Goal: Information Seeking & Learning: Learn about a topic

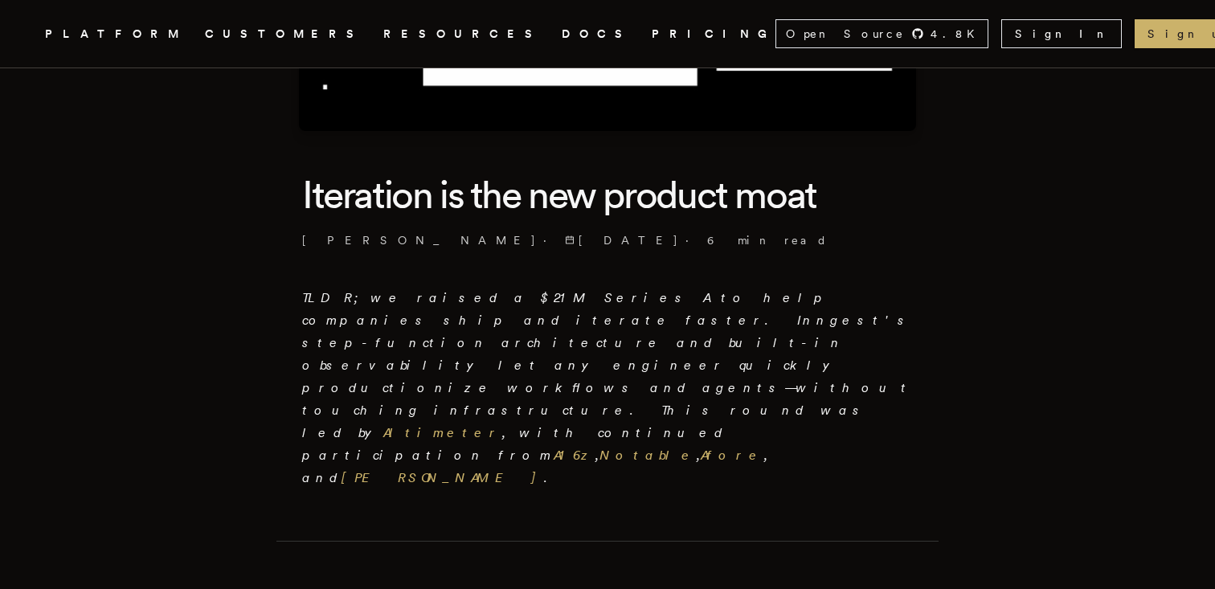
scroll to position [441, 0]
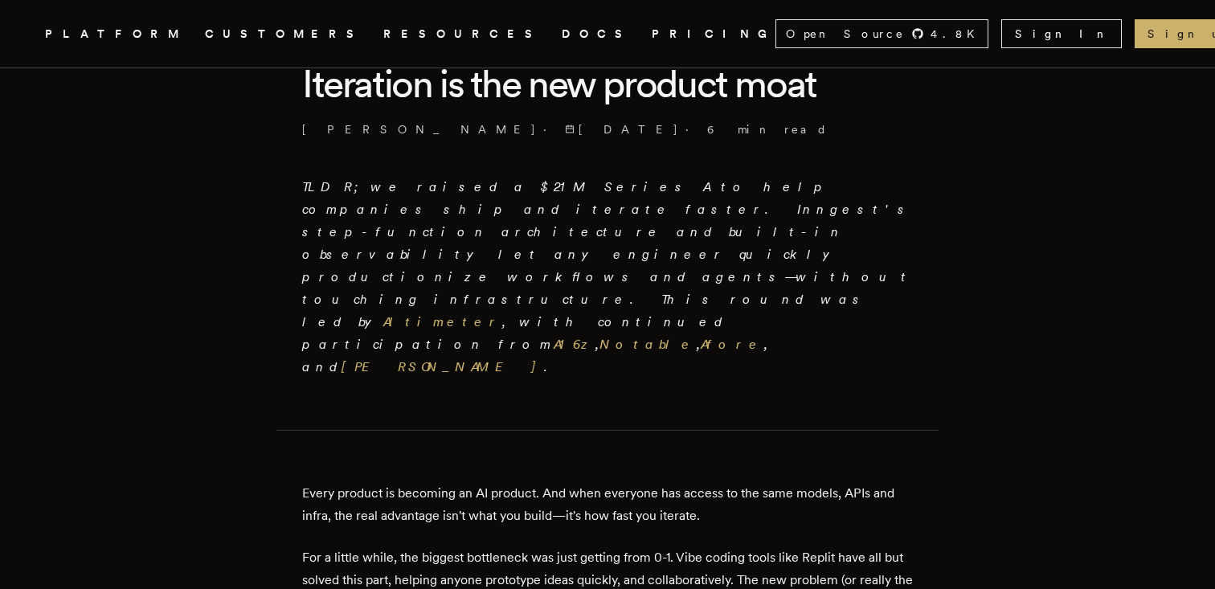
click at [413, 202] on em "TLDR; we raised a $21M Series A to help companies ship and iterate faster. Inng…" at bounding box center [607, 276] width 611 height 195
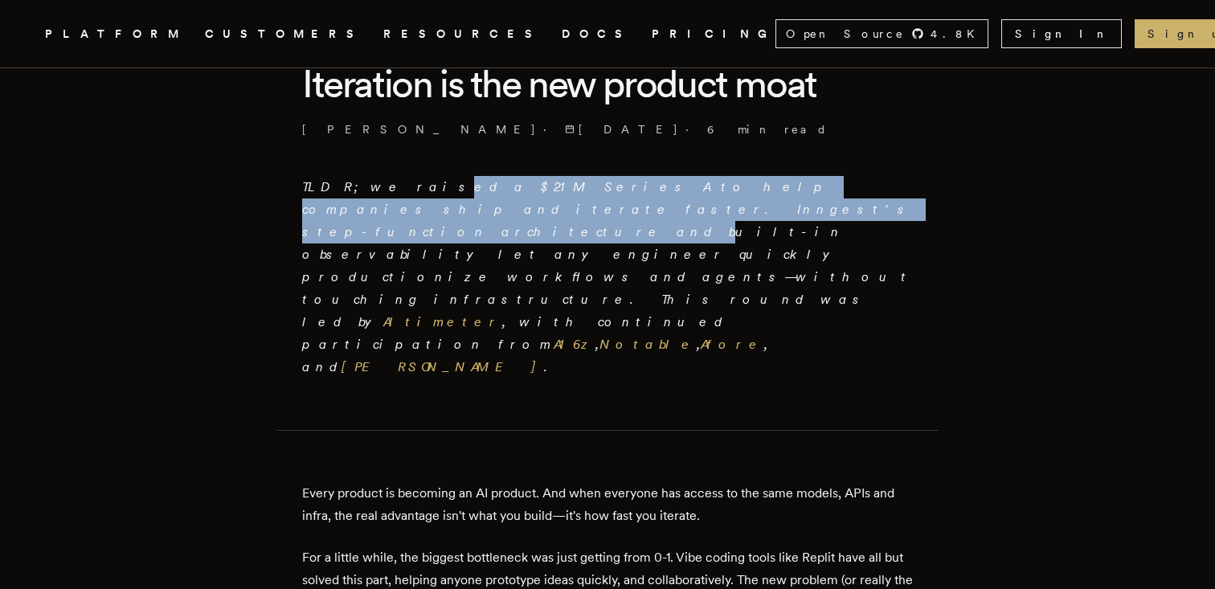
drag, startPoint x: 413, startPoint y: 202, endPoint x: 384, endPoint y: 173, distance: 40.9
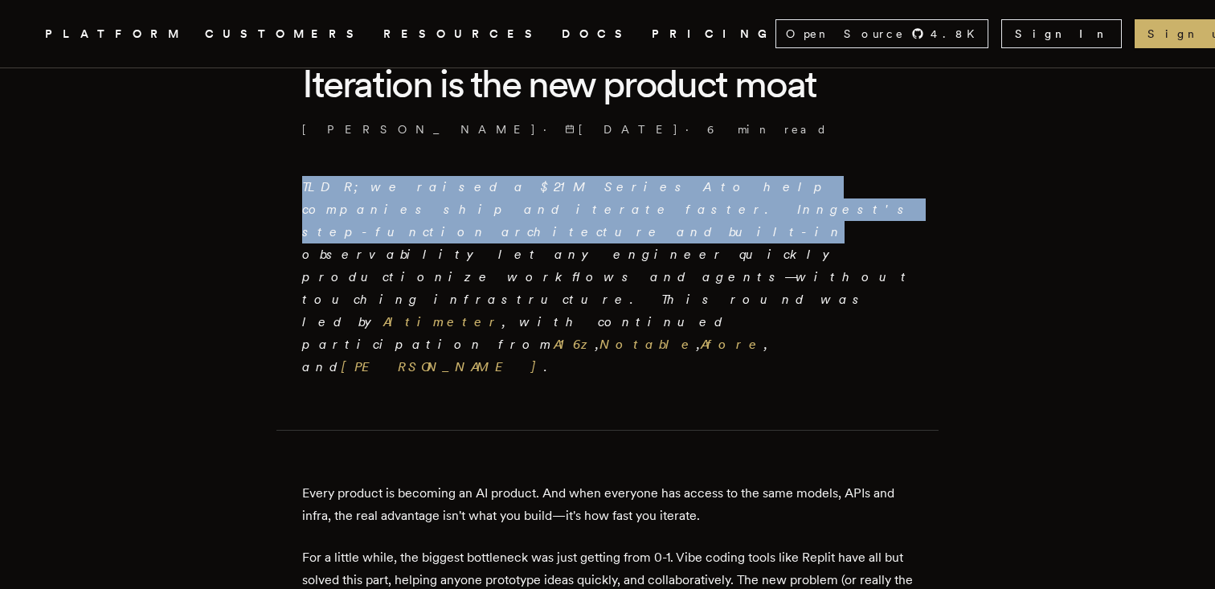
drag, startPoint x: 384, startPoint y: 173, endPoint x: 440, endPoint y: 218, distance: 72.0
click at [440, 218] on p "TLDR; we raised a $21M Series A to help companies ship and iterate faster. Inng…" at bounding box center [607, 277] width 611 height 202
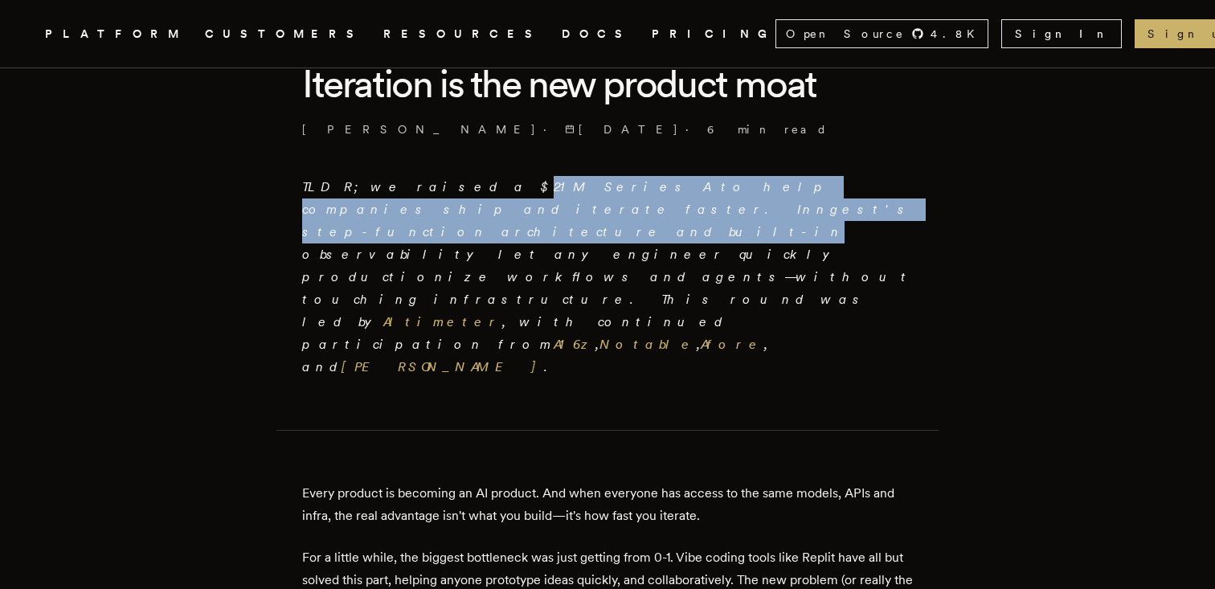
drag, startPoint x: 440, startPoint y: 218, endPoint x: 419, endPoint y: 191, distance: 34.3
click at [419, 191] on p "TLDR; we raised a $21M Series A to help companies ship and iterate faster. Inng…" at bounding box center [607, 277] width 611 height 202
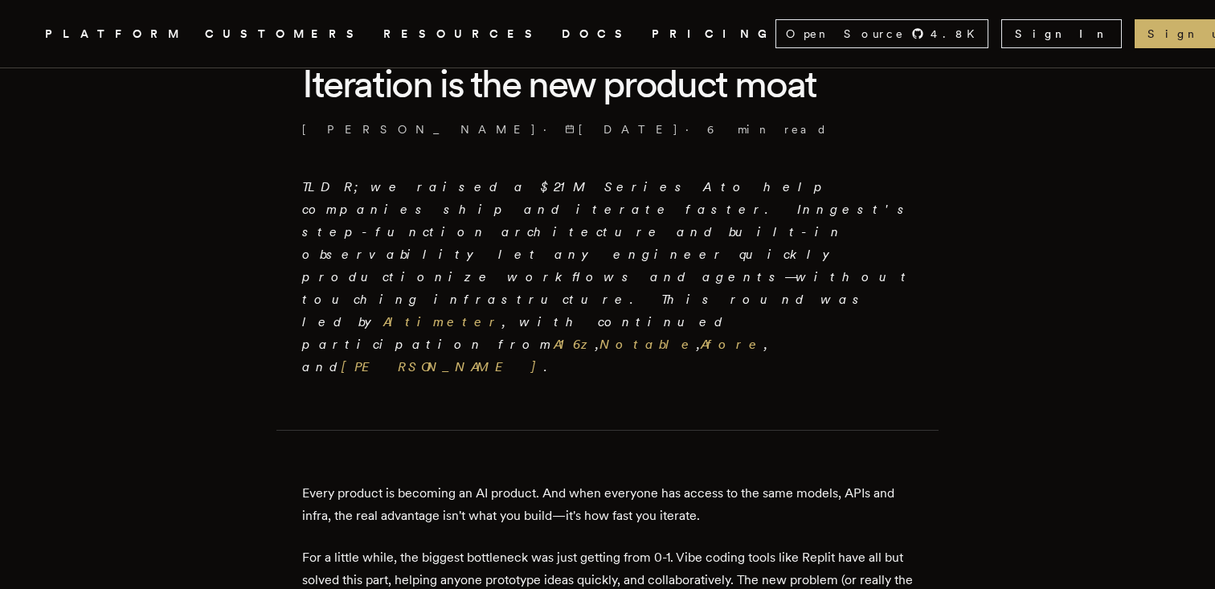
click at [419, 191] on em "TLDR; we raised a $21M Series A to help companies ship and iterate faster. Inng…" at bounding box center [607, 276] width 611 height 195
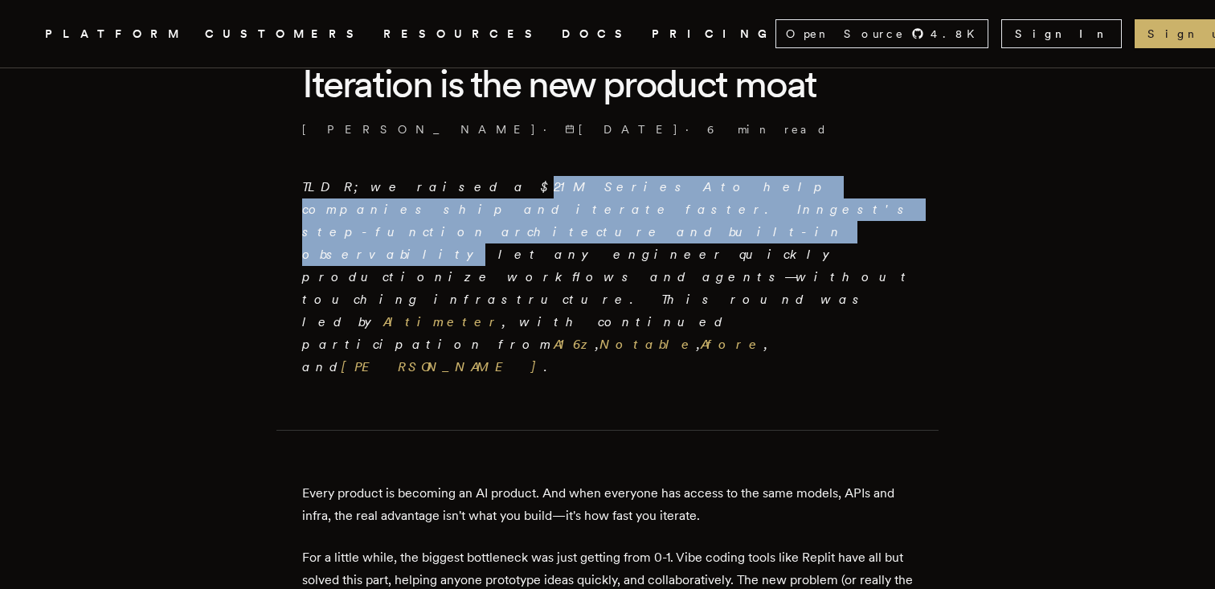
drag, startPoint x: 419, startPoint y: 191, endPoint x: 460, endPoint y: 219, distance: 49.7
click at [460, 219] on p "TLDR; we raised a $21M Series A to help companies ship and iterate faster. Inng…" at bounding box center [607, 277] width 611 height 202
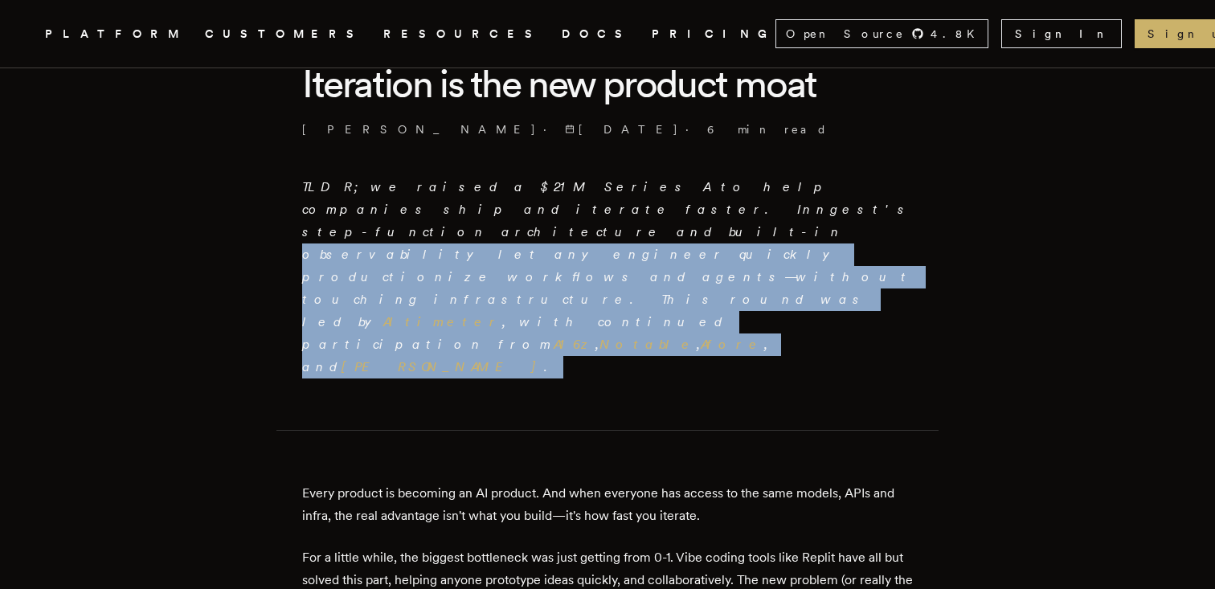
drag, startPoint x: 460, startPoint y: 219, endPoint x: 558, endPoint y: 288, distance: 120.6
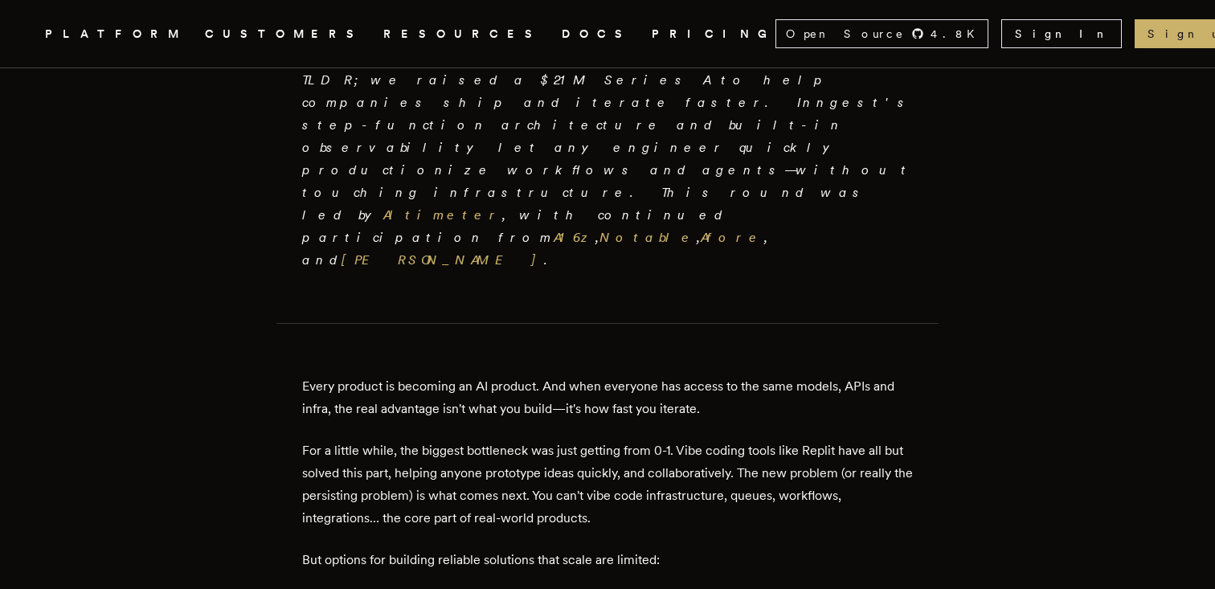
scroll to position [553, 0]
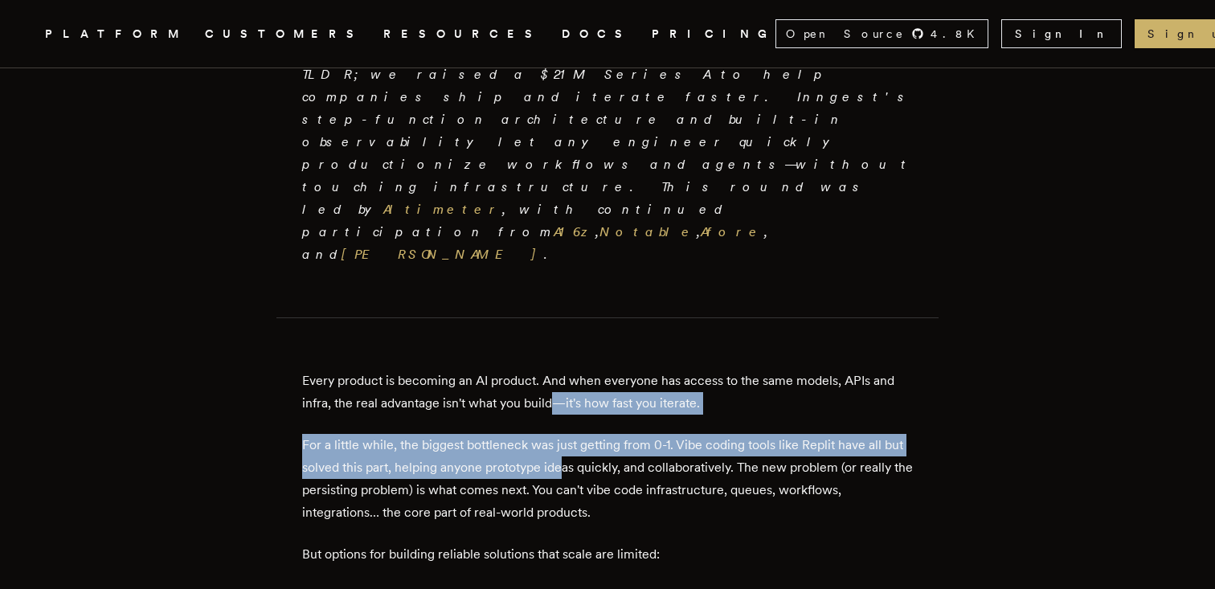
drag, startPoint x: 558, startPoint y: 288, endPoint x: 588, endPoint y: 352, distance: 70.1
click at [588, 434] on p "For a little while, the biggest bottleneck was just getting from 0-1. Vibe codi…" at bounding box center [607, 479] width 611 height 90
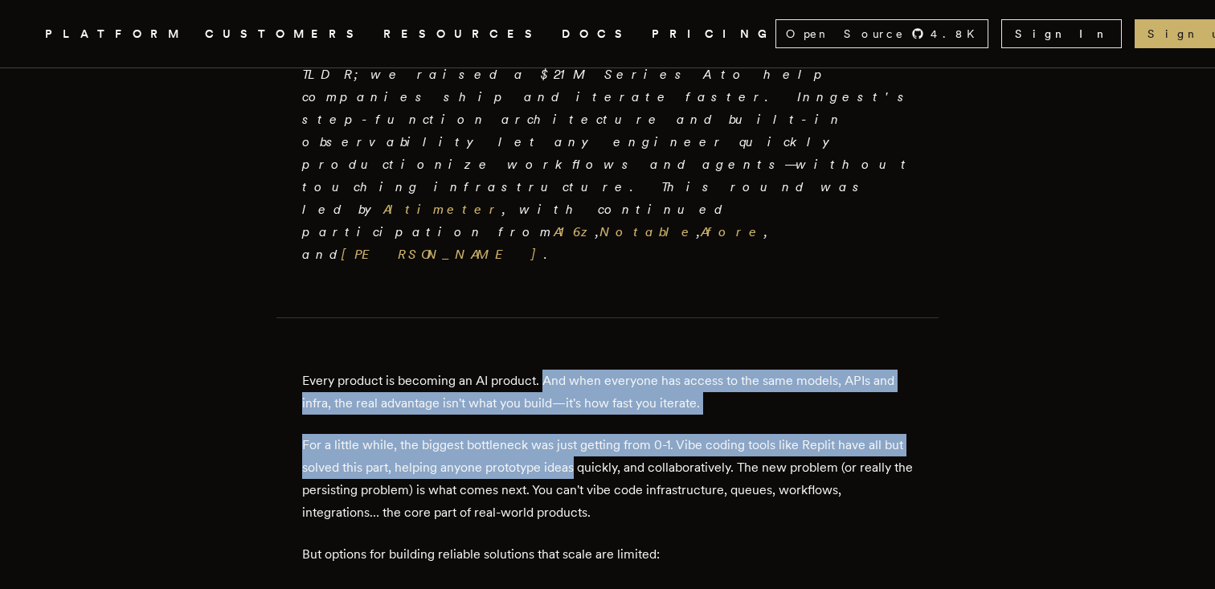
drag, startPoint x: 588, startPoint y: 352, endPoint x: 559, endPoint y: 267, distance: 89.9
click at [559, 370] on p "Every product is becoming an AI product. And when everyone has access to the sa…" at bounding box center [607, 392] width 611 height 45
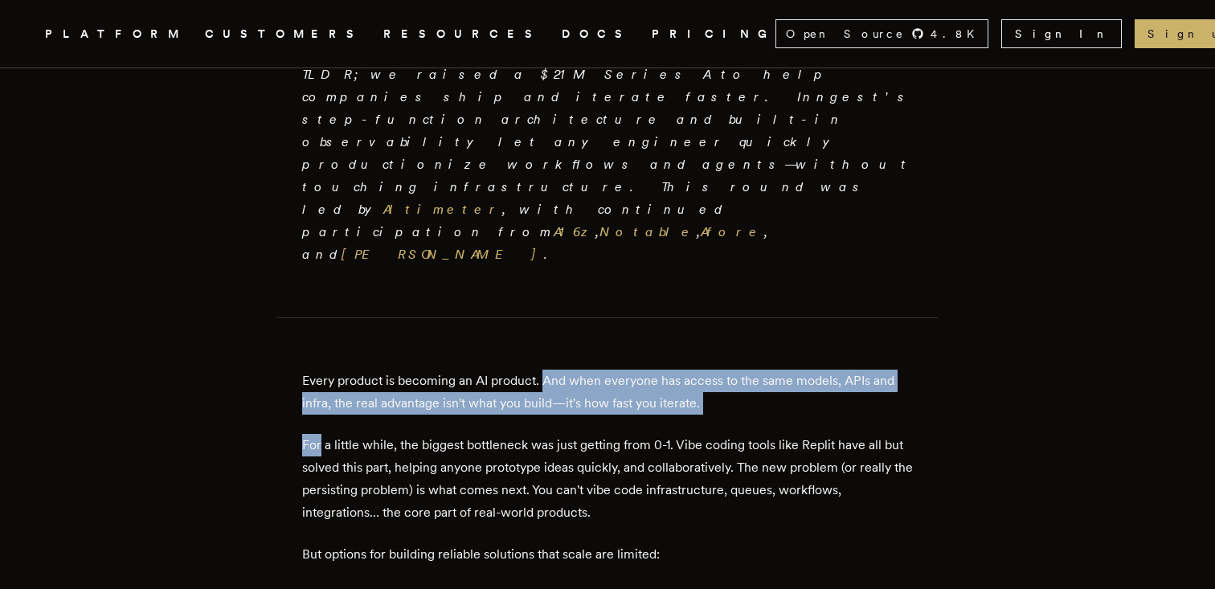
drag, startPoint x: 559, startPoint y: 267, endPoint x: 597, endPoint y: 314, distance: 60.6
drag, startPoint x: 597, startPoint y: 314, endPoint x: 584, endPoint y: 259, distance: 56.1
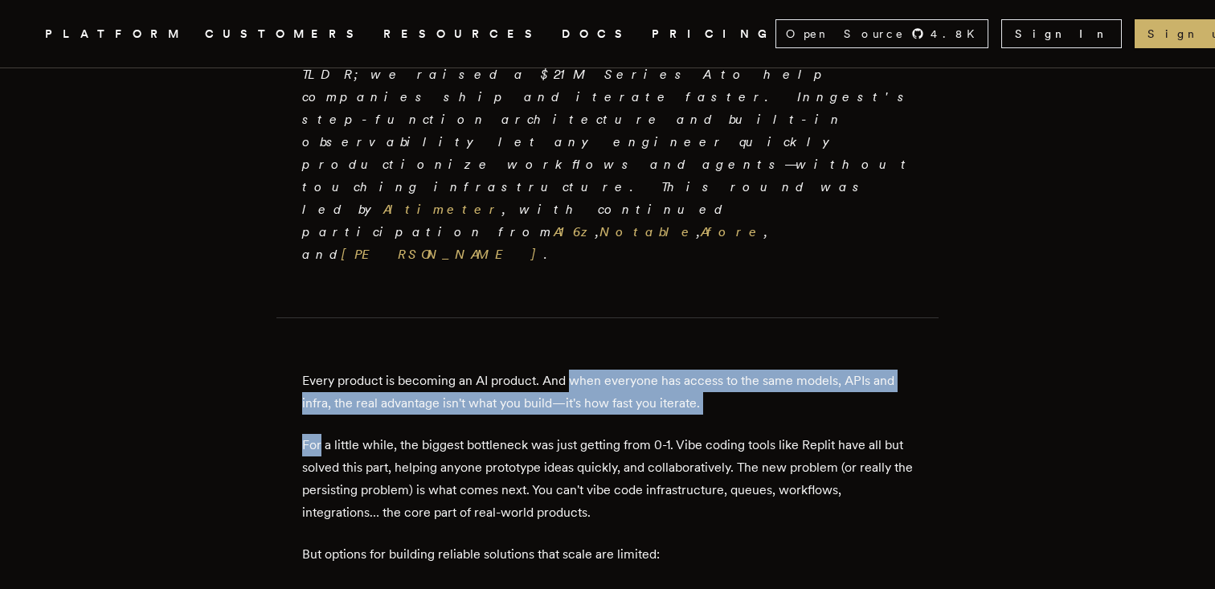
click at [584, 370] on p "Every product is becoming an AI product. And when everyone has access to the sa…" at bounding box center [607, 392] width 611 height 45
drag, startPoint x: 584, startPoint y: 259, endPoint x: 616, endPoint y: 304, distance: 54.6
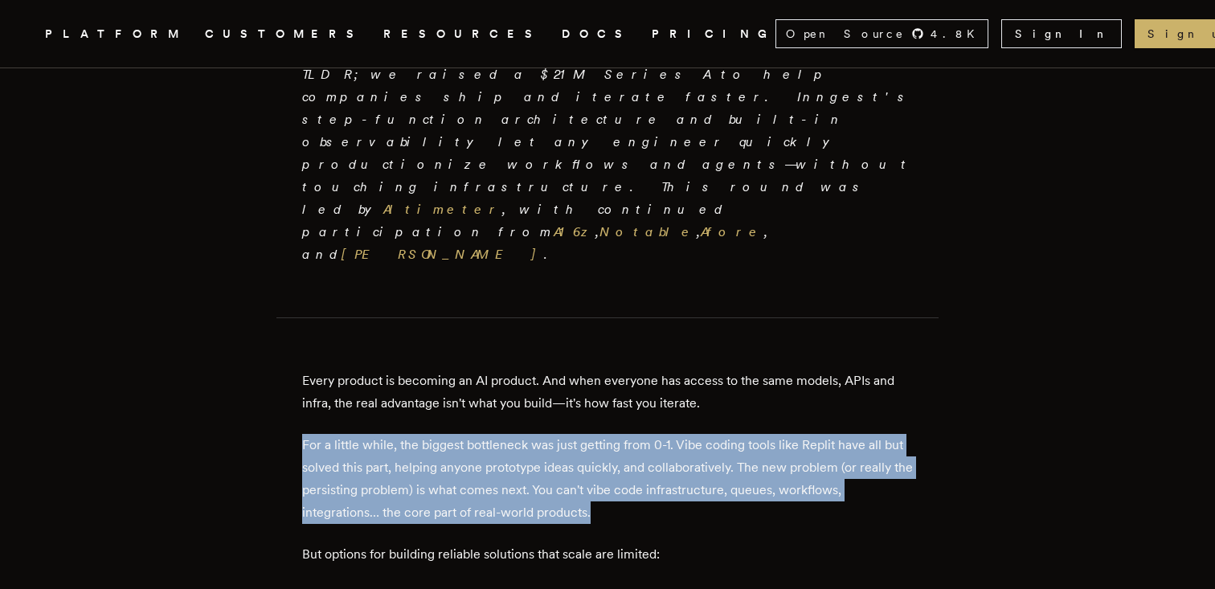
drag, startPoint x: 615, startPoint y: 304, endPoint x: 642, endPoint y: 390, distance: 90.0
click at [642, 434] on p "For a little while, the biggest bottleneck was just getting from 0-1. Vibe codi…" at bounding box center [607, 479] width 611 height 90
drag, startPoint x: 642, startPoint y: 390, endPoint x: 615, endPoint y: 307, distance: 86.9
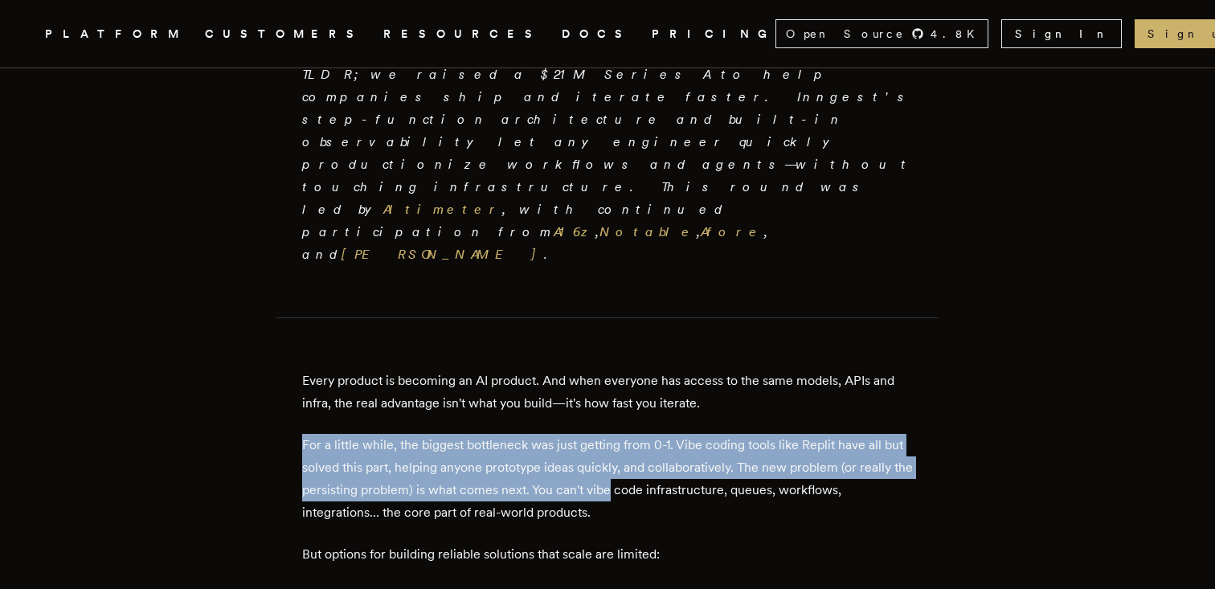
drag, startPoint x: 615, startPoint y: 307, endPoint x: 654, endPoint y: 384, distance: 86.2
click at [654, 434] on p "For a little while, the biggest bottleneck was just getting from 0-1. Vibe codi…" at bounding box center [607, 479] width 611 height 90
drag, startPoint x: 654, startPoint y: 384, endPoint x: 631, endPoint y: 310, distance: 77.5
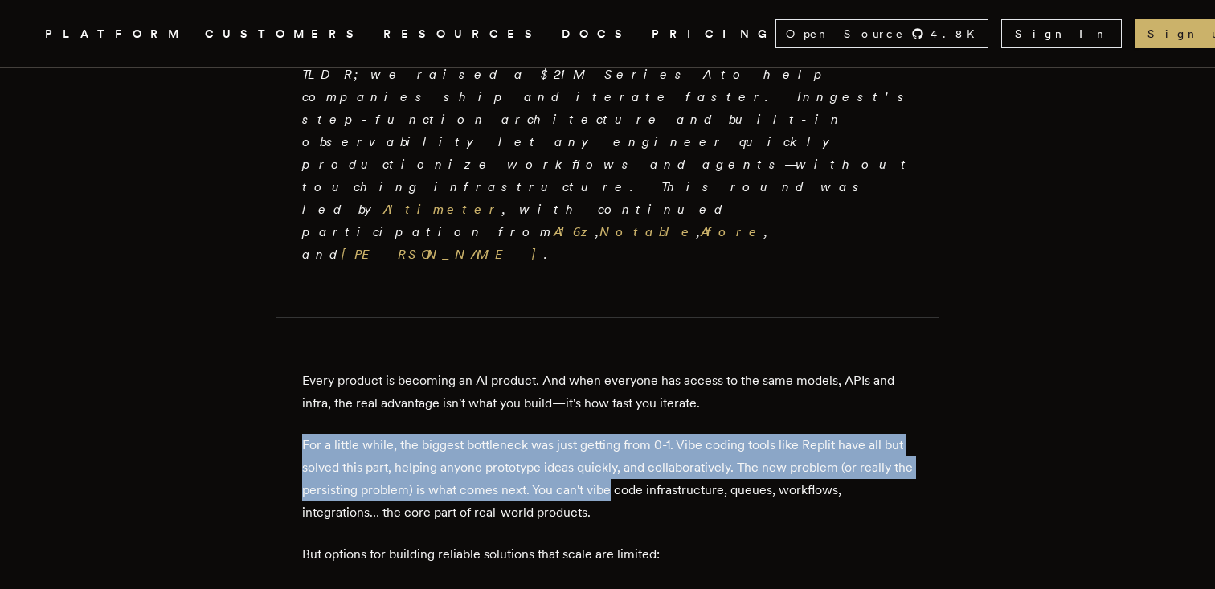
drag, startPoint x: 631, startPoint y: 310, endPoint x: 652, endPoint y: 382, distance: 74.7
click at [652, 434] on p "For a little while, the biggest bottleneck was just getting from 0-1. Vibe codi…" at bounding box center [607, 479] width 611 height 90
drag, startPoint x: 652, startPoint y: 382, endPoint x: 619, endPoint y: 316, distance: 73.6
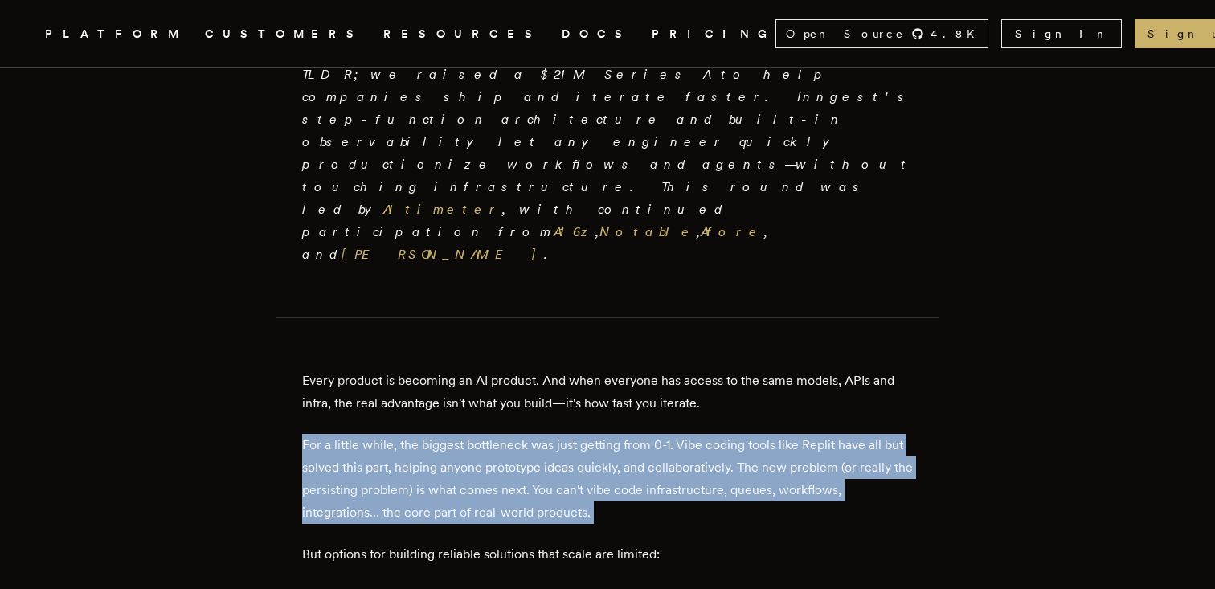
drag, startPoint x: 619, startPoint y: 316, endPoint x: 660, endPoint y: 394, distance: 88.4
click at [660, 434] on p "For a little while, the biggest bottleneck was just getting from 0-1. Vibe codi…" at bounding box center [607, 479] width 611 height 90
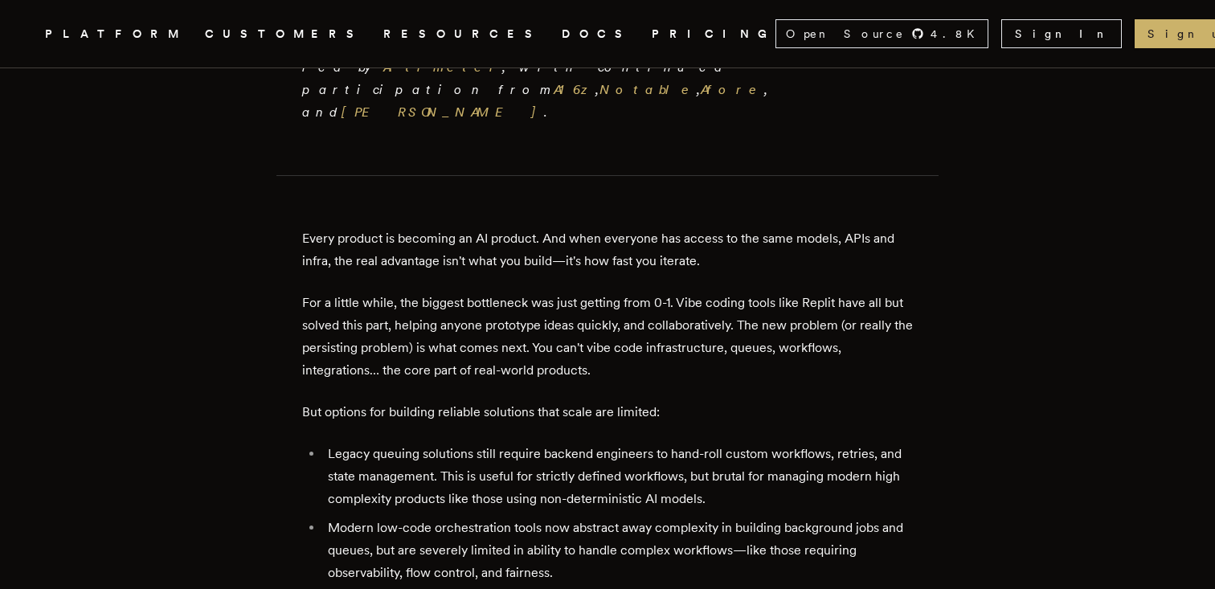
scroll to position [697, 0]
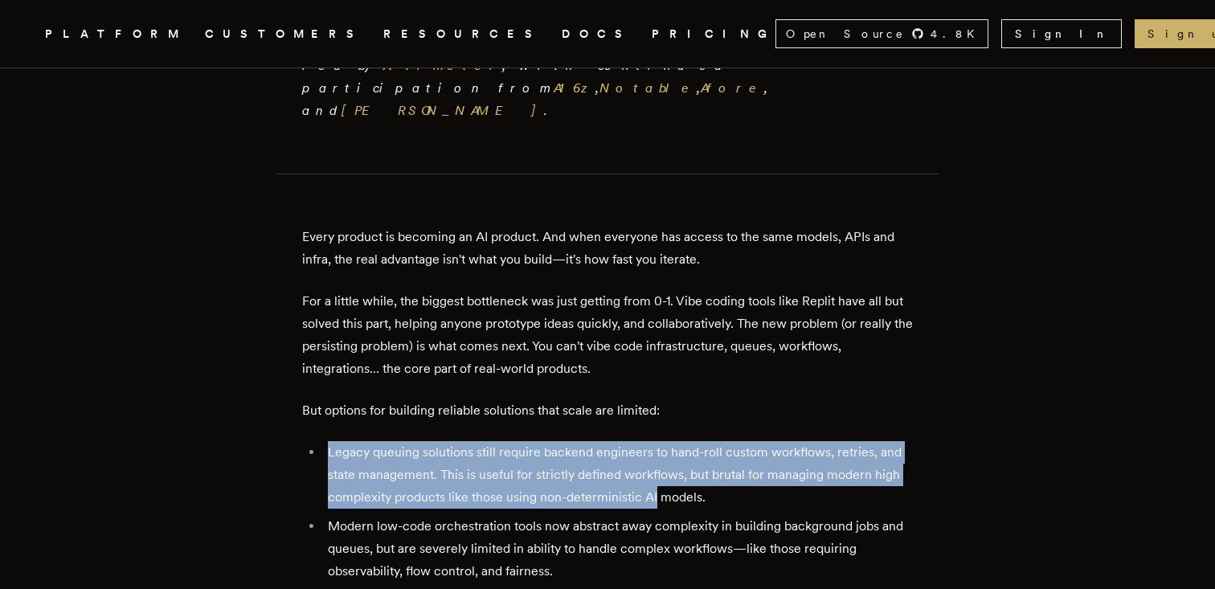
drag, startPoint x: 660, startPoint y: 394, endPoint x: 655, endPoint y: 325, distance: 69.3
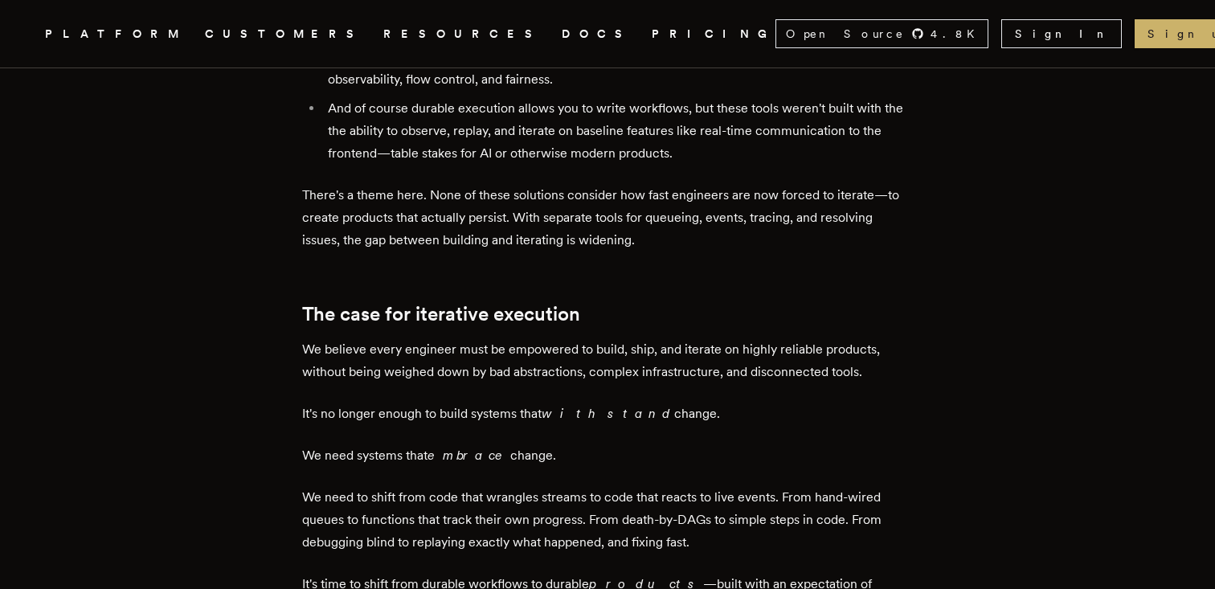
scroll to position [1257, 0]
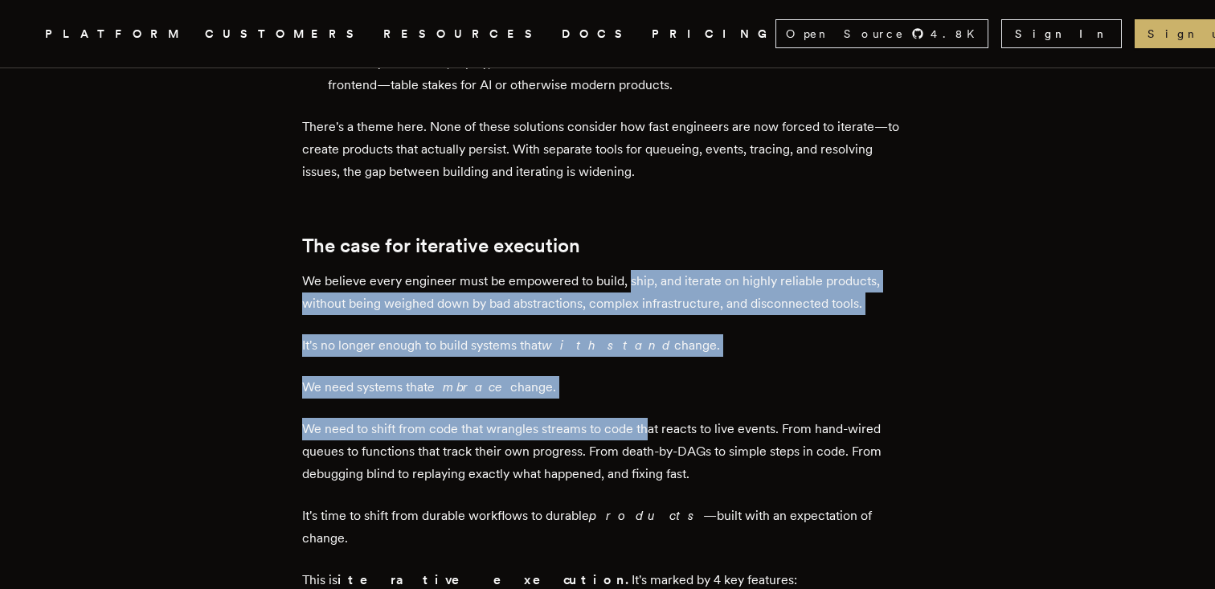
drag, startPoint x: 655, startPoint y: 325, endPoint x: 633, endPoint y: 179, distance: 147.8
click at [633, 270] on p "We believe every engineer must be empowered to build, ship, and iterate on high…" at bounding box center [607, 292] width 611 height 45
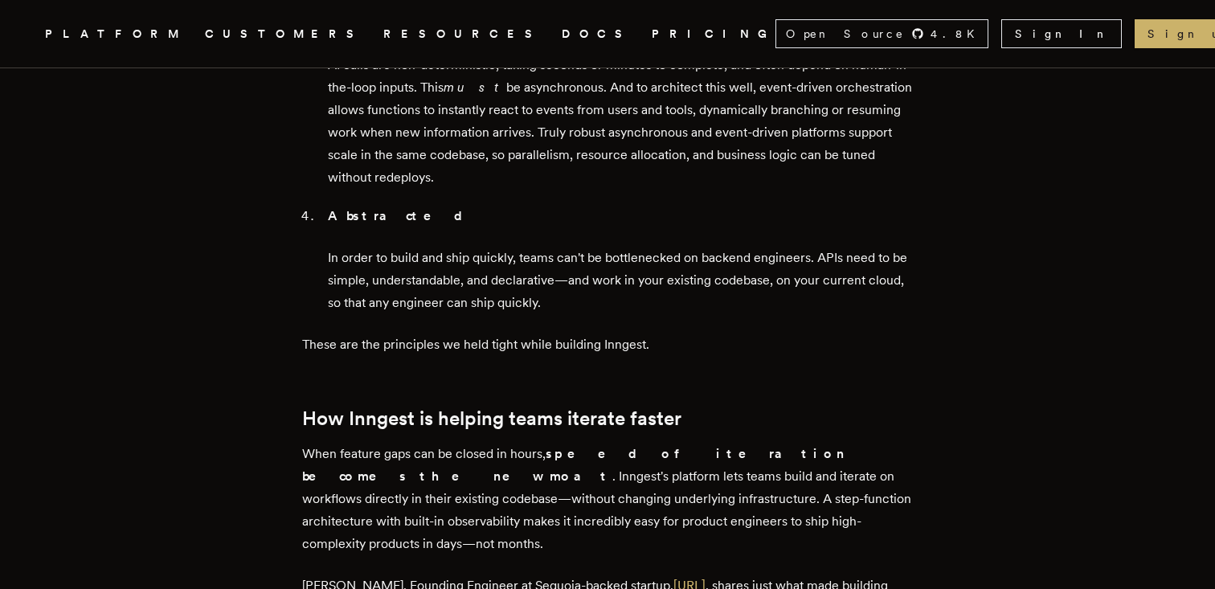
scroll to position [2286, 0]
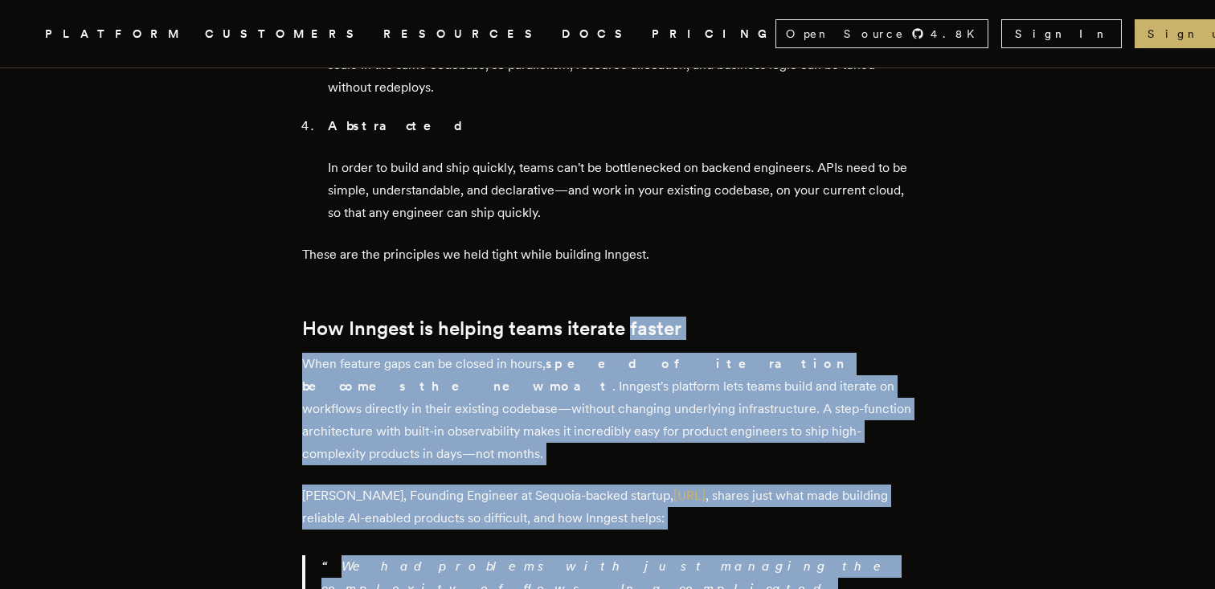
drag, startPoint x: 633, startPoint y: 179, endPoint x: 654, endPoint y: 411, distance: 233.1
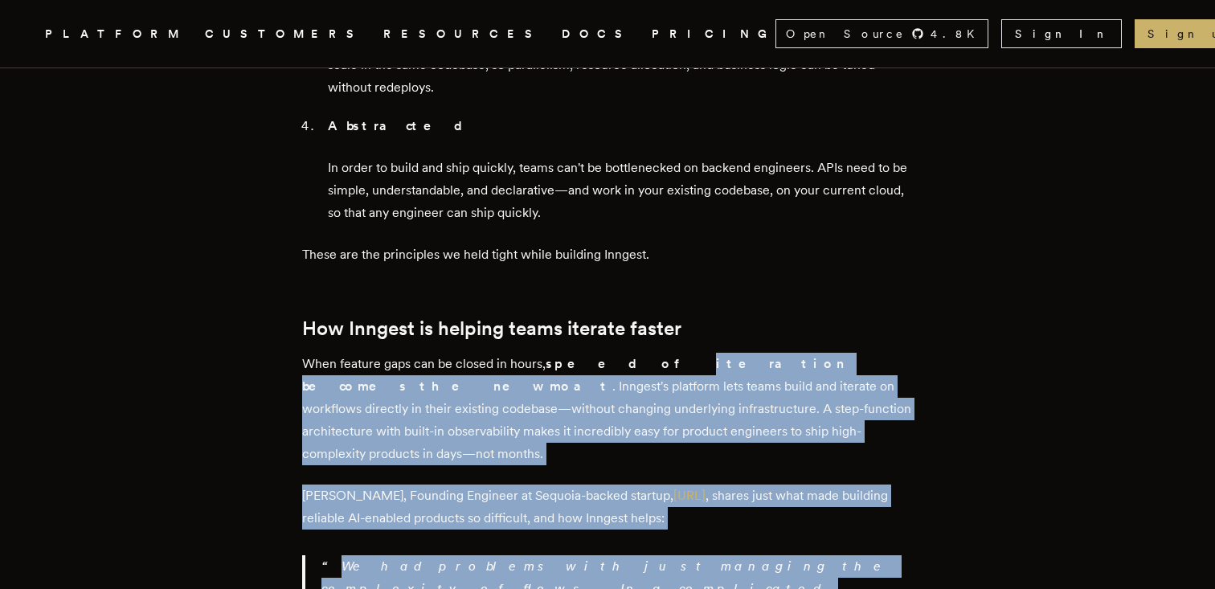
drag, startPoint x: 654, startPoint y: 411, endPoint x: 611, endPoint y: 208, distance: 207.8
click at [611, 356] on strong "speed of iteration becomes the new moat" at bounding box center [573, 375] width 543 height 38
drag, startPoint x: 611, startPoint y: 208, endPoint x: 647, endPoint y: 458, distance: 252.4
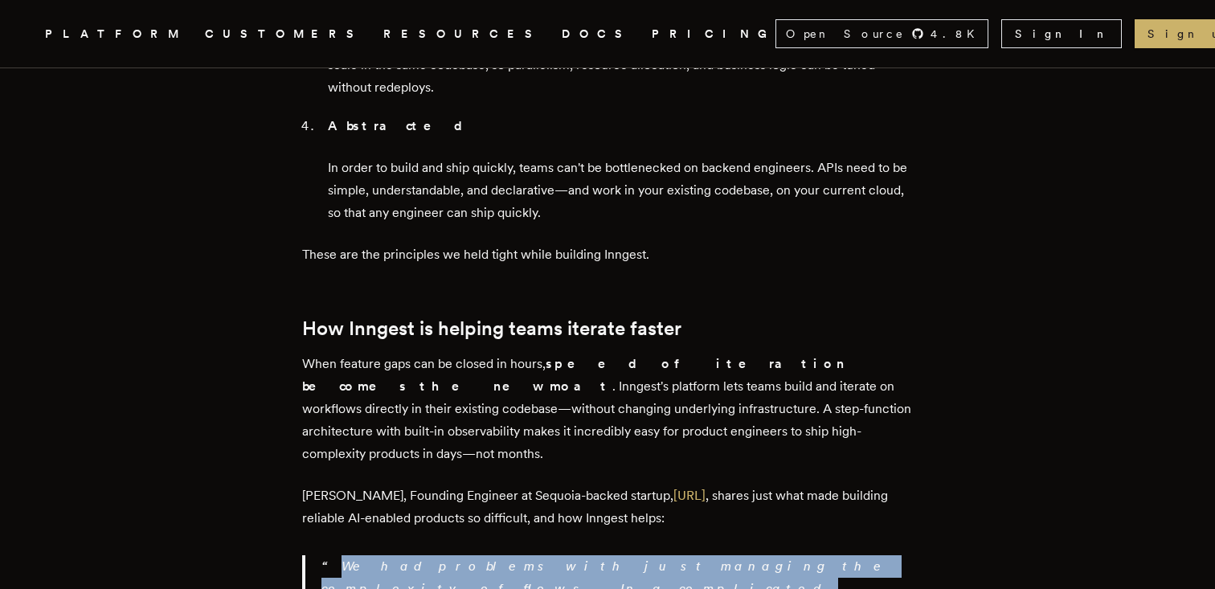
drag, startPoint x: 647, startPoint y: 458, endPoint x: 613, endPoint y: 366, distance: 98.4
drag, startPoint x: 613, startPoint y: 366, endPoint x: 666, endPoint y: 481, distance: 127.3
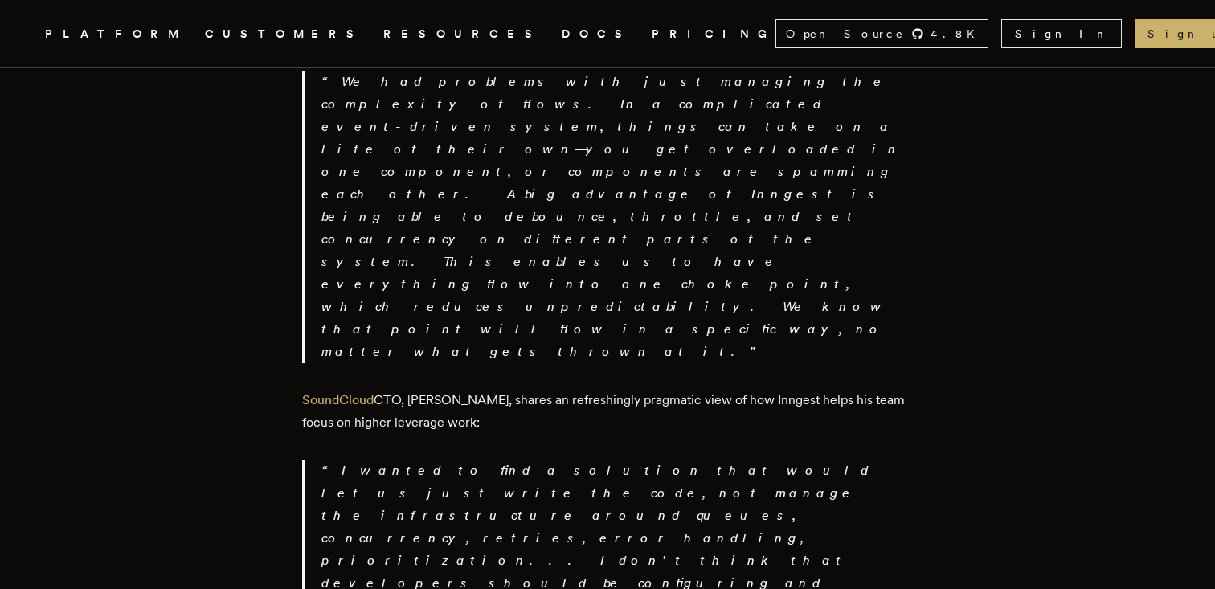
scroll to position [2795, 0]
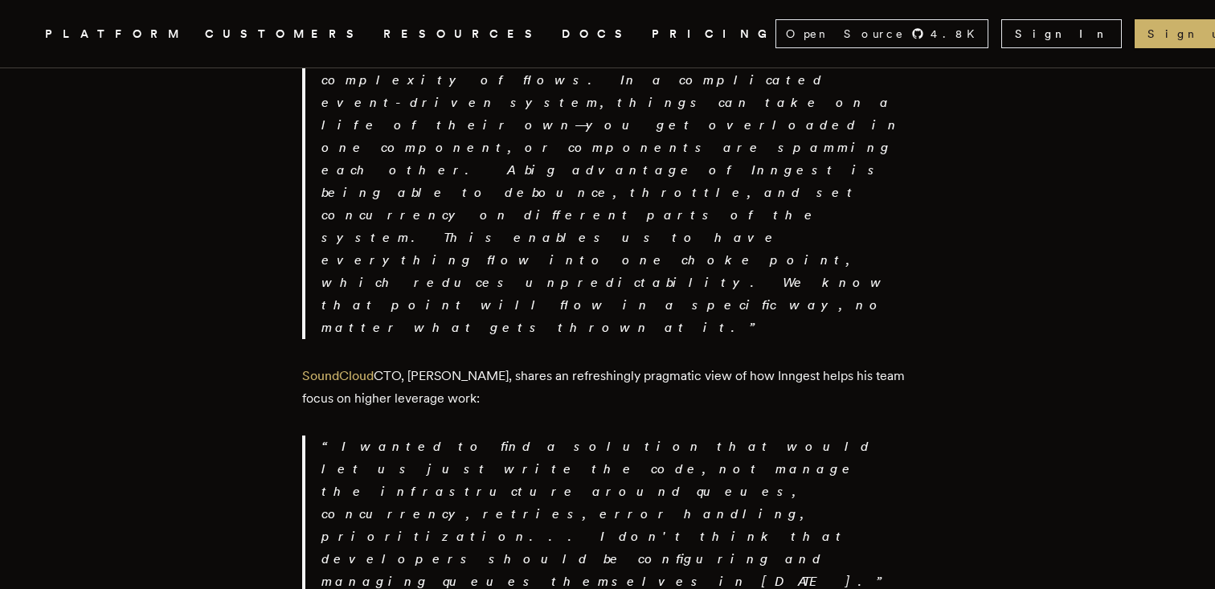
drag, startPoint x: 666, startPoint y: 481, endPoint x: 650, endPoint y: 304, distance: 178.3
drag, startPoint x: 650, startPoint y: 304, endPoint x: 660, endPoint y: 422, distance: 118.6
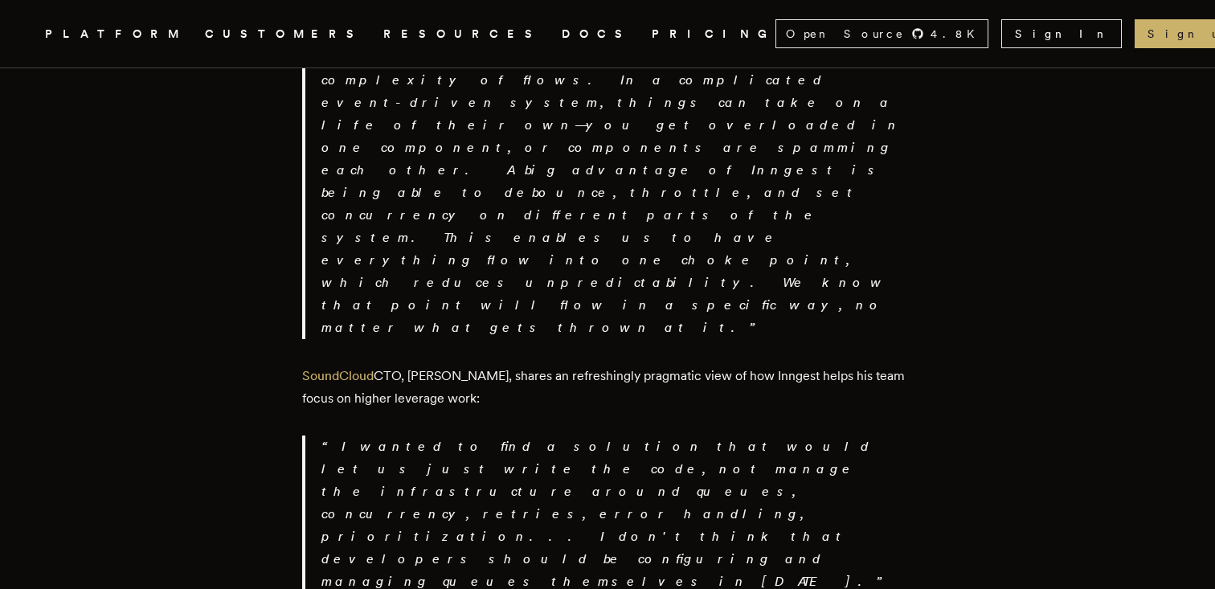
drag, startPoint x: 660, startPoint y: 422, endPoint x: 643, endPoint y: 343, distance: 80.5
drag, startPoint x: 643, startPoint y: 343, endPoint x: 670, endPoint y: 430, distance: 90.7
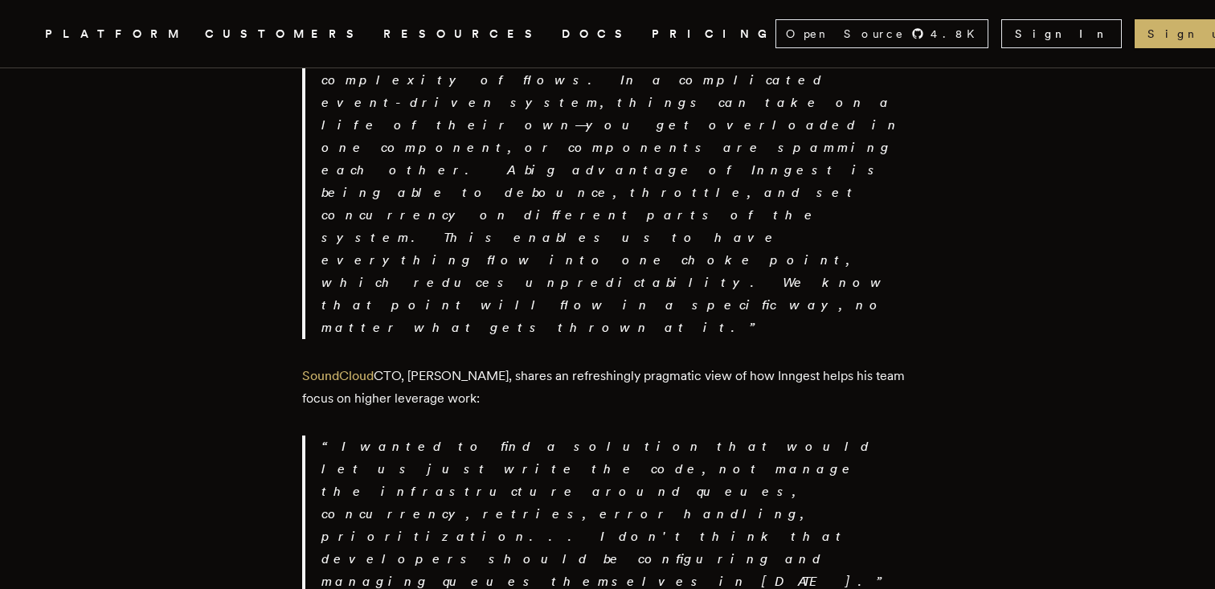
drag, startPoint x: 669, startPoint y: 429, endPoint x: 643, endPoint y: 376, distance: 59.3
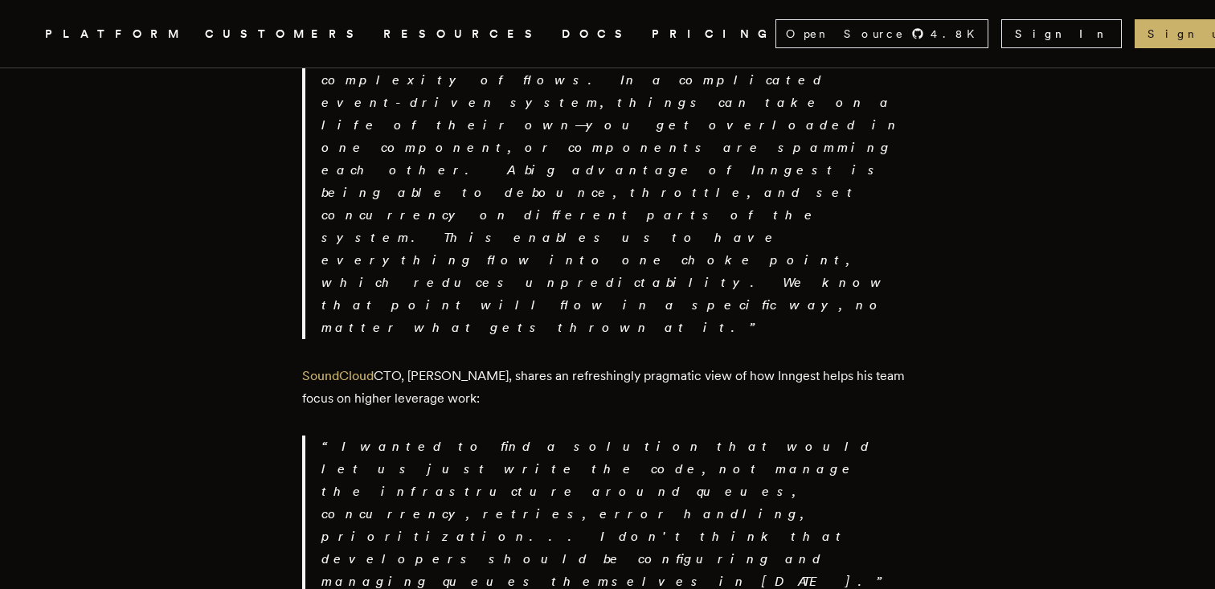
drag, startPoint x: 643, startPoint y: 376, endPoint x: 636, endPoint y: 293, distance: 83.0
drag
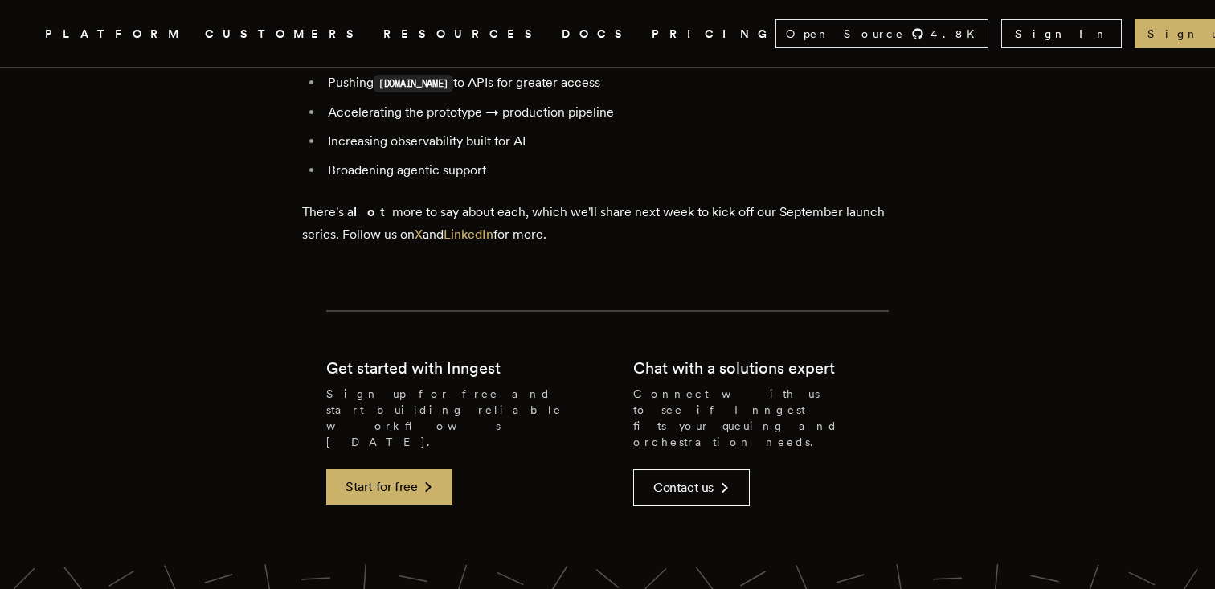
scroll to position [3668, 0]
